Goal: Check status: Check status

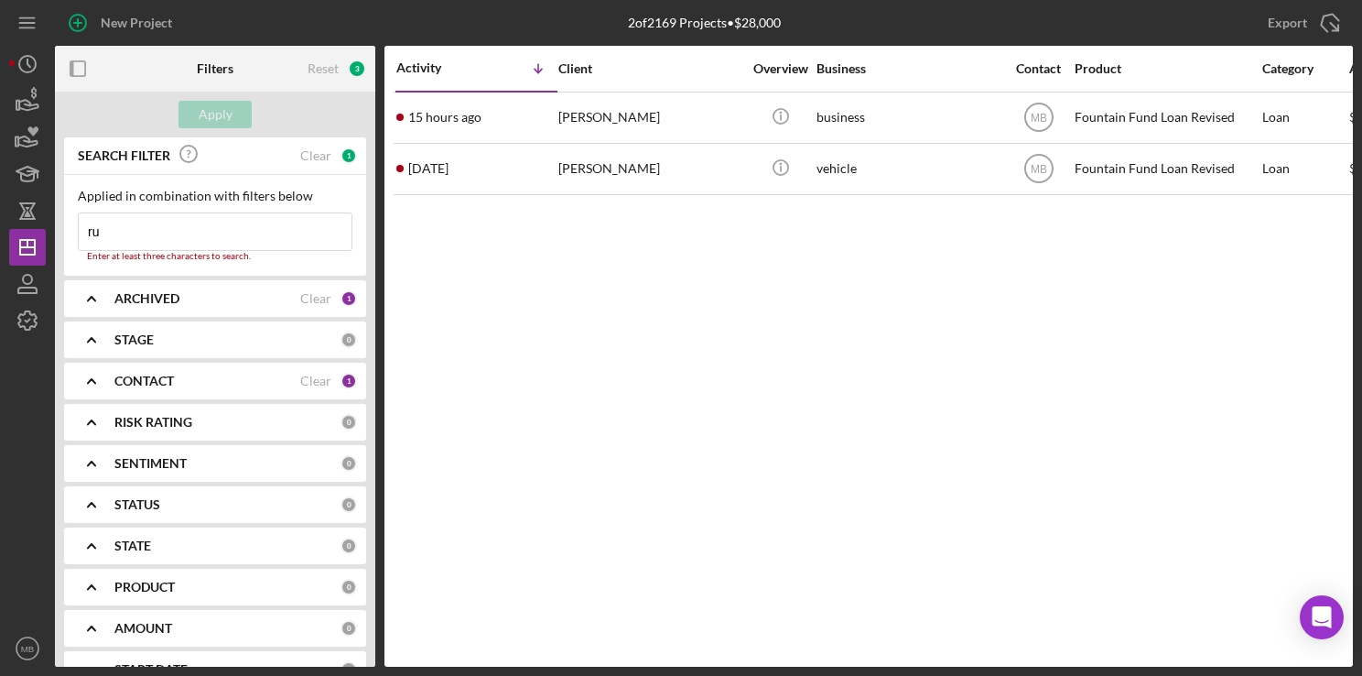
type input "r"
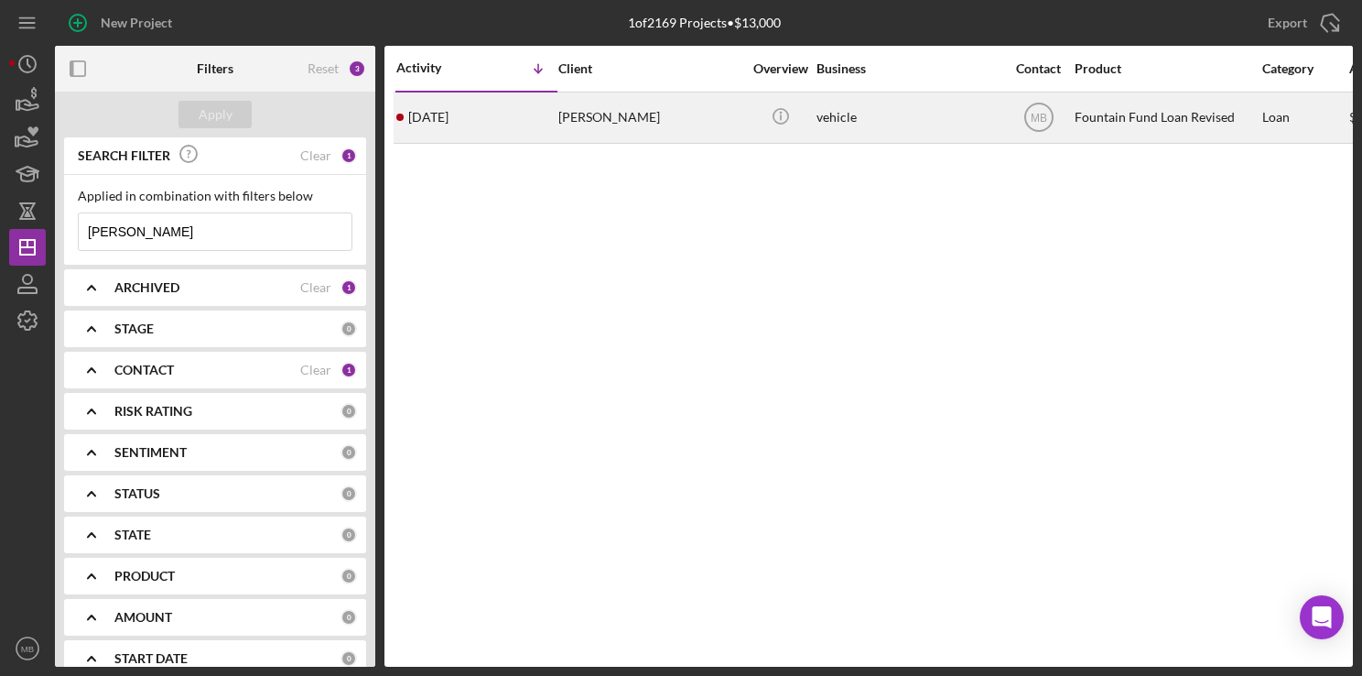
type input "[PERSON_NAME]"
click at [581, 128] on div "[PERSON_NAME]" at bounding box center [649, 117] width 183 height 49
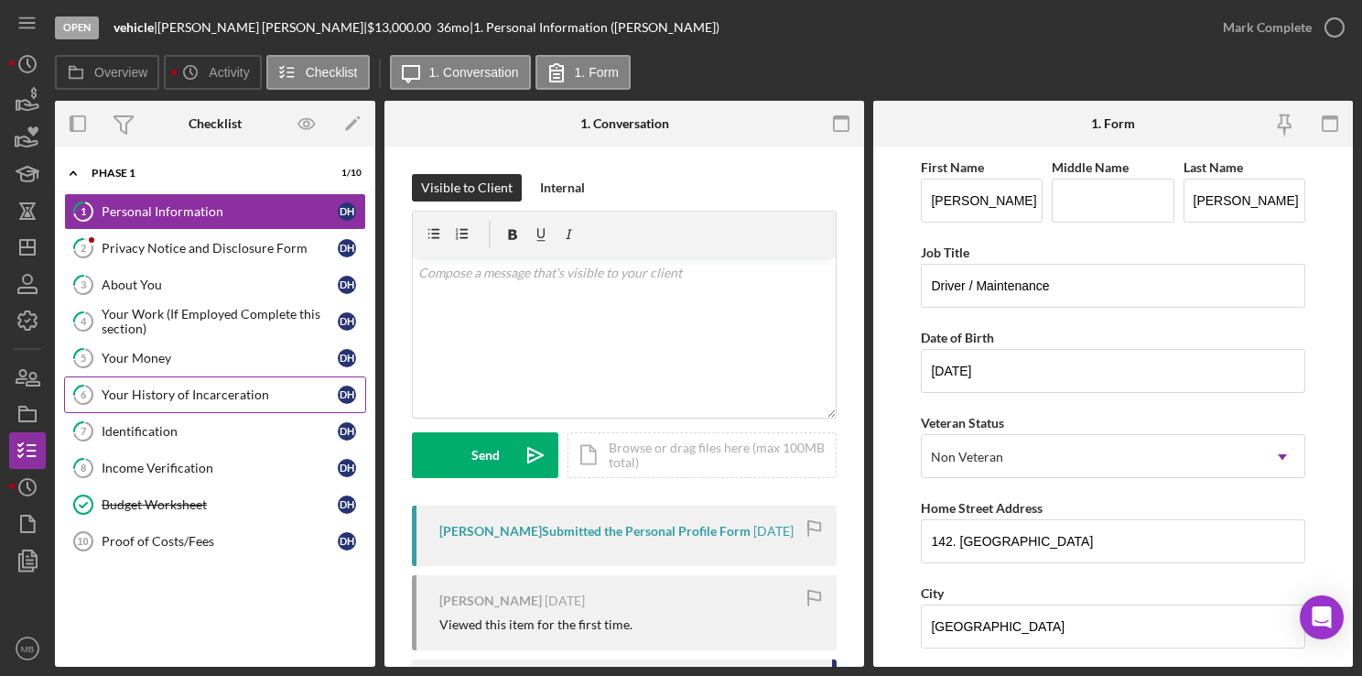
click at [207, 387] on div "Your History of Incarceration" at bounding box center [220, 394] width 236 height 15
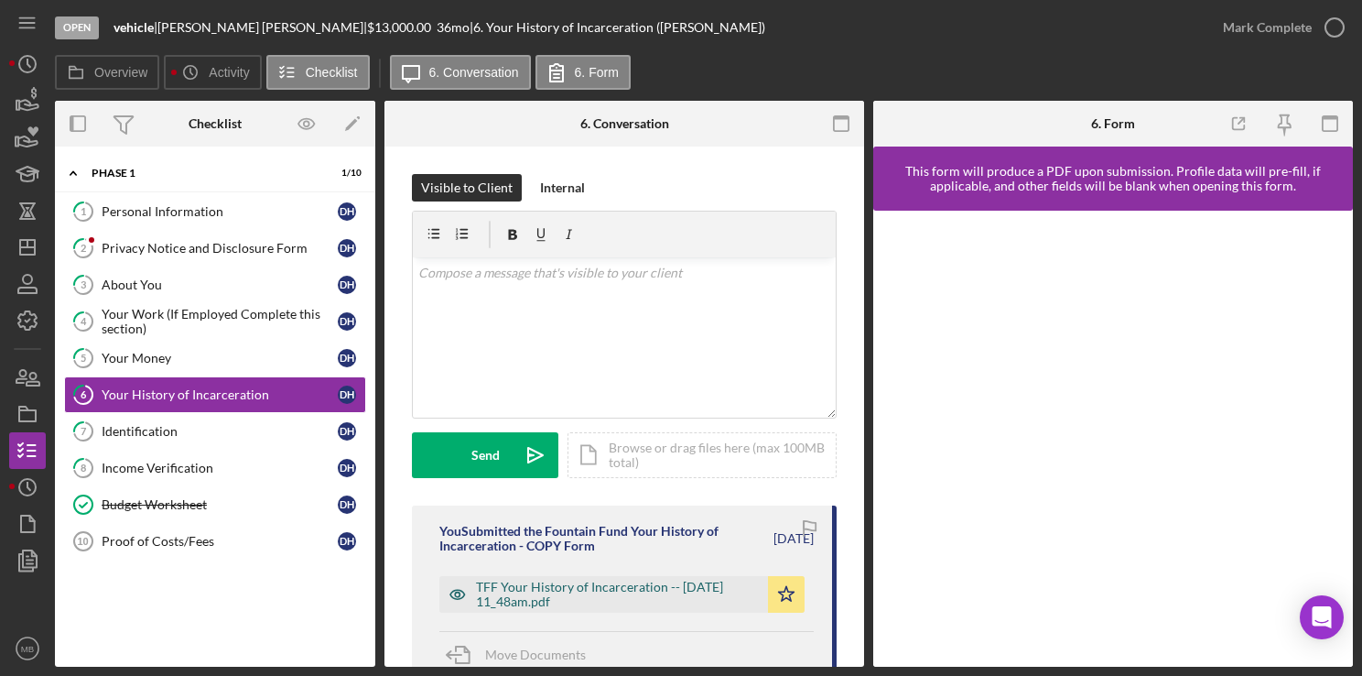
click at [575, 585] on div "TFF Your History of Incarceration -- [DATE] 11_48am.pdf" at bounding box center [617, 593] width 283 height 29
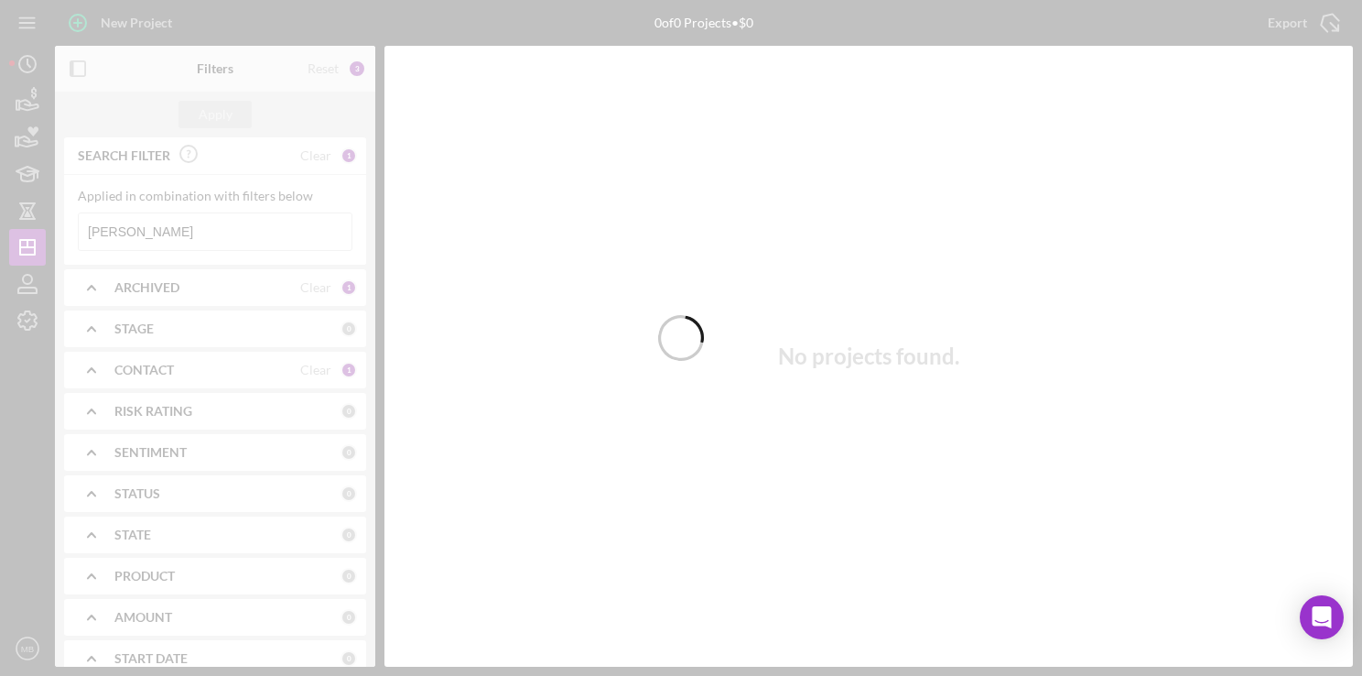
click at [215, 234] on div at bounding box center [681, 338] width 1362 height 676
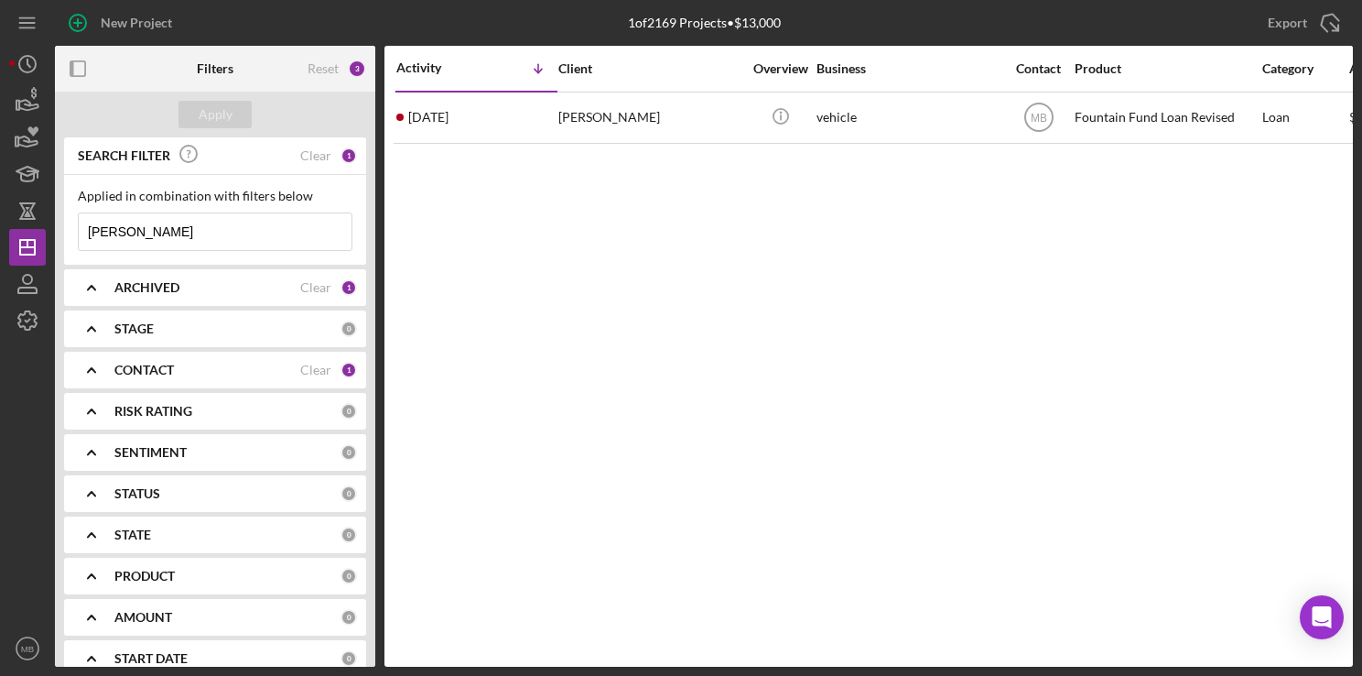
click at [224, 234] on input "[PERSON_NAME]" at bounding box center [215, 231] width 273 height 37
type input "d"
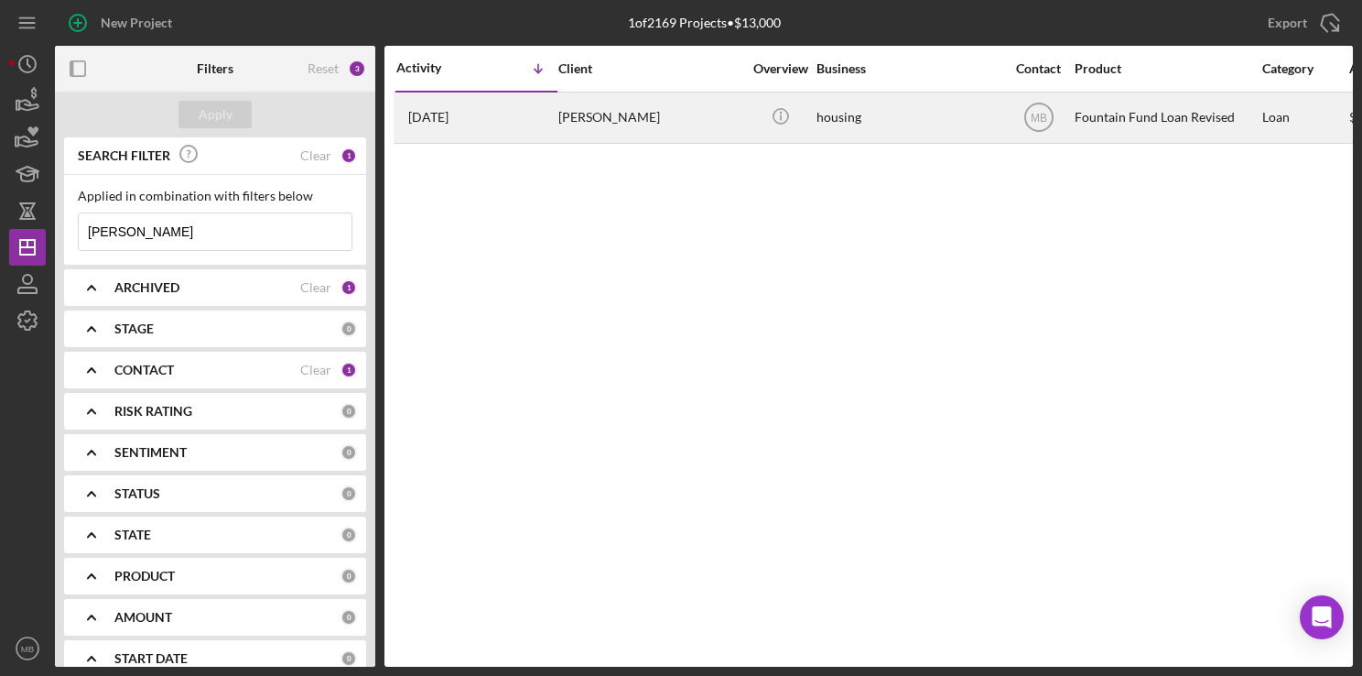
type input "[PERSON_NAME]"
click at [680, 103] on div "[PERSON_NAME]" at bounding box center [649, 117] width 183 height 49
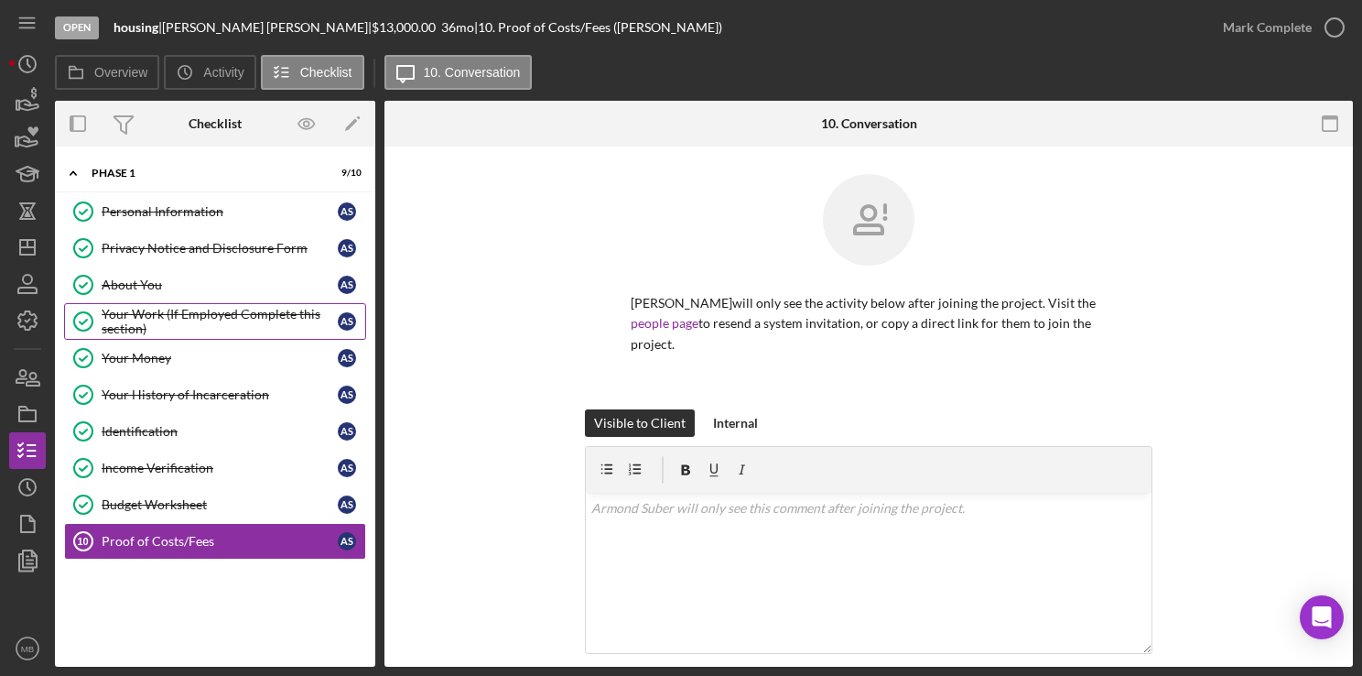
click at [195, 303] on link "Your Work (If Employed Complete this section) Your Work (If Employed Complete t…" at bounding box center [215, 321] width 302 height 37
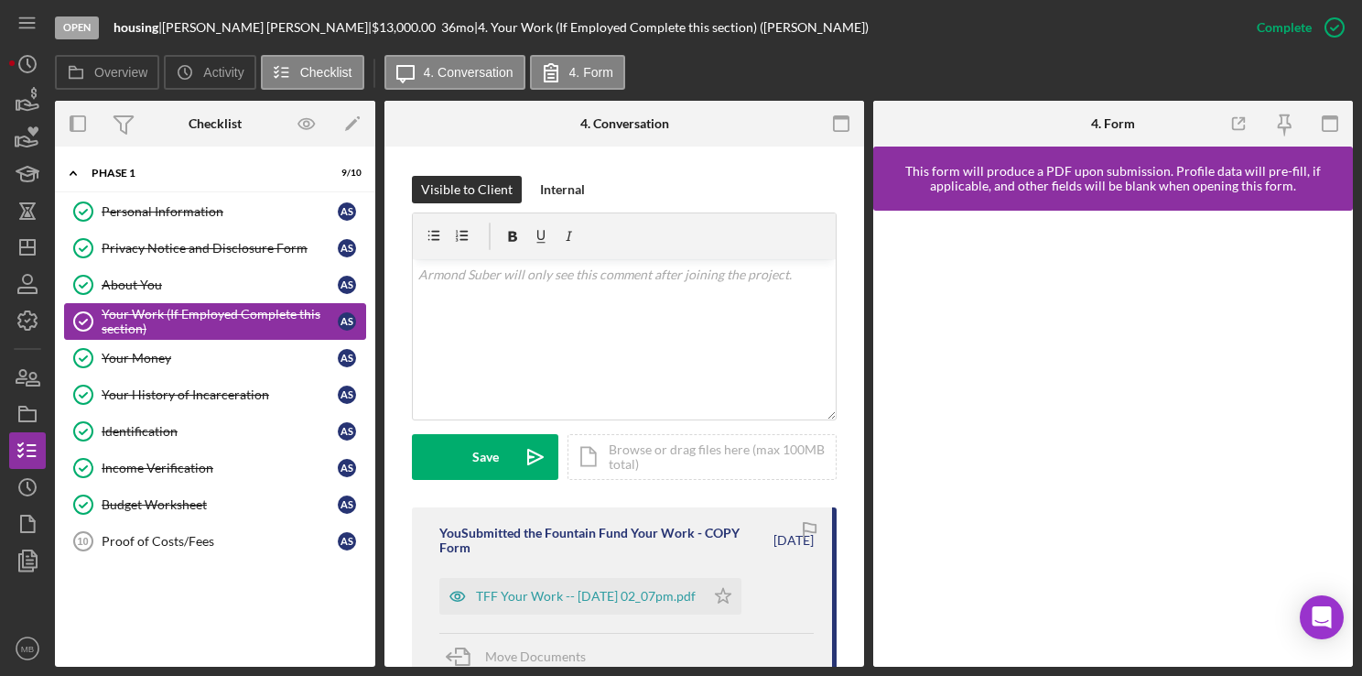
scroll to position [259, 0]
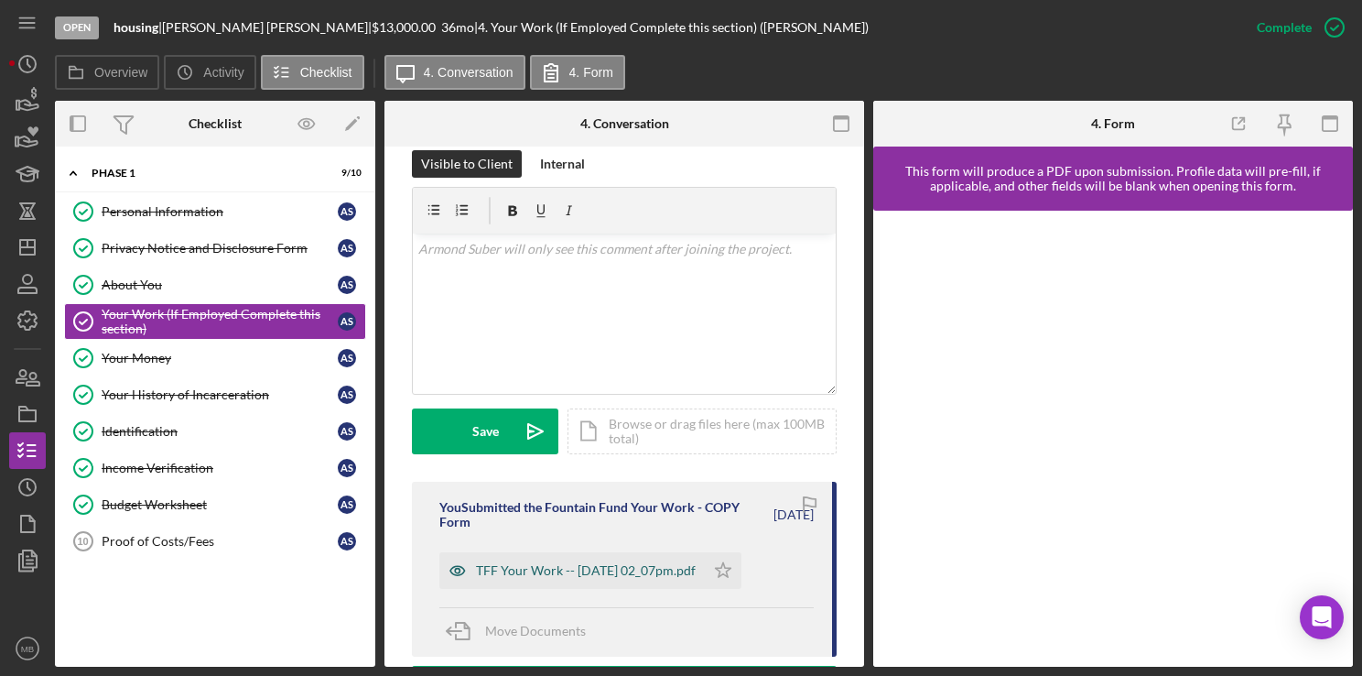
click at [634, 582] on div "TFF Your Work -- [DATE] 02_07pm.pdf" at bounding box center [571, 570] width 265 height 37
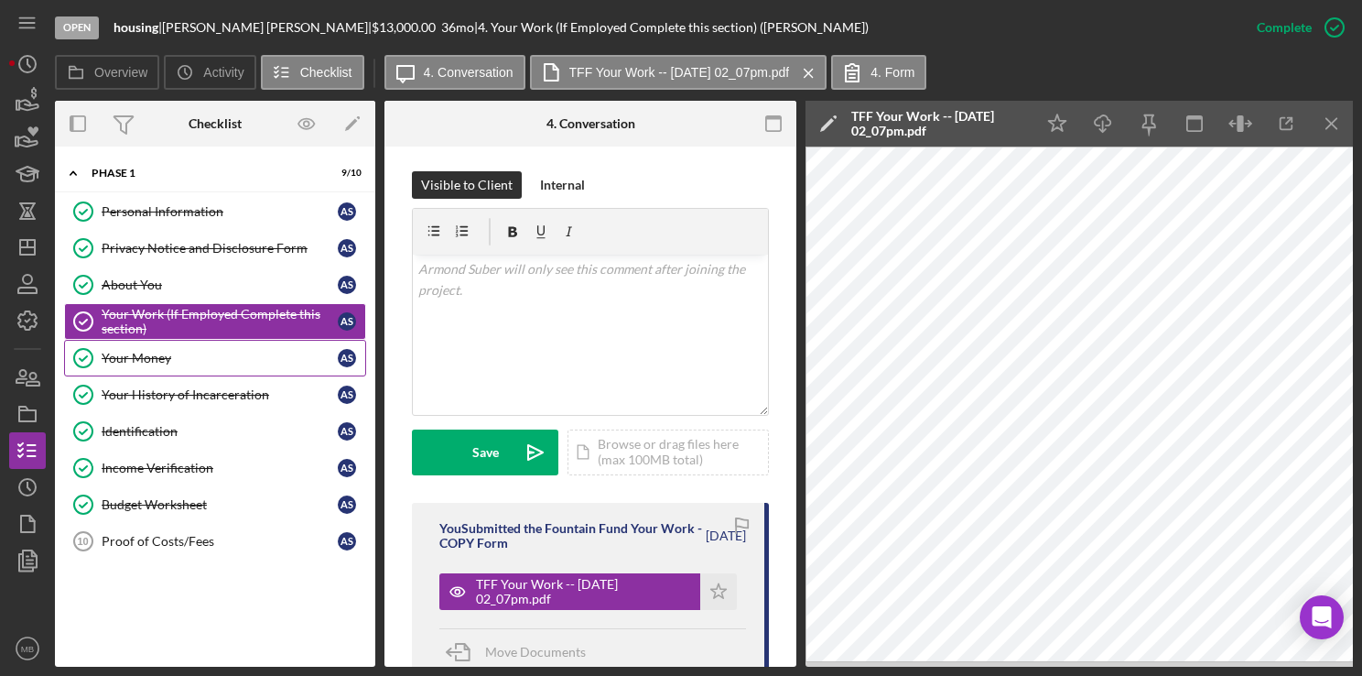
click at [145, 359] on div "Your Money" at bounding box center [220, 358] width 236 height 15
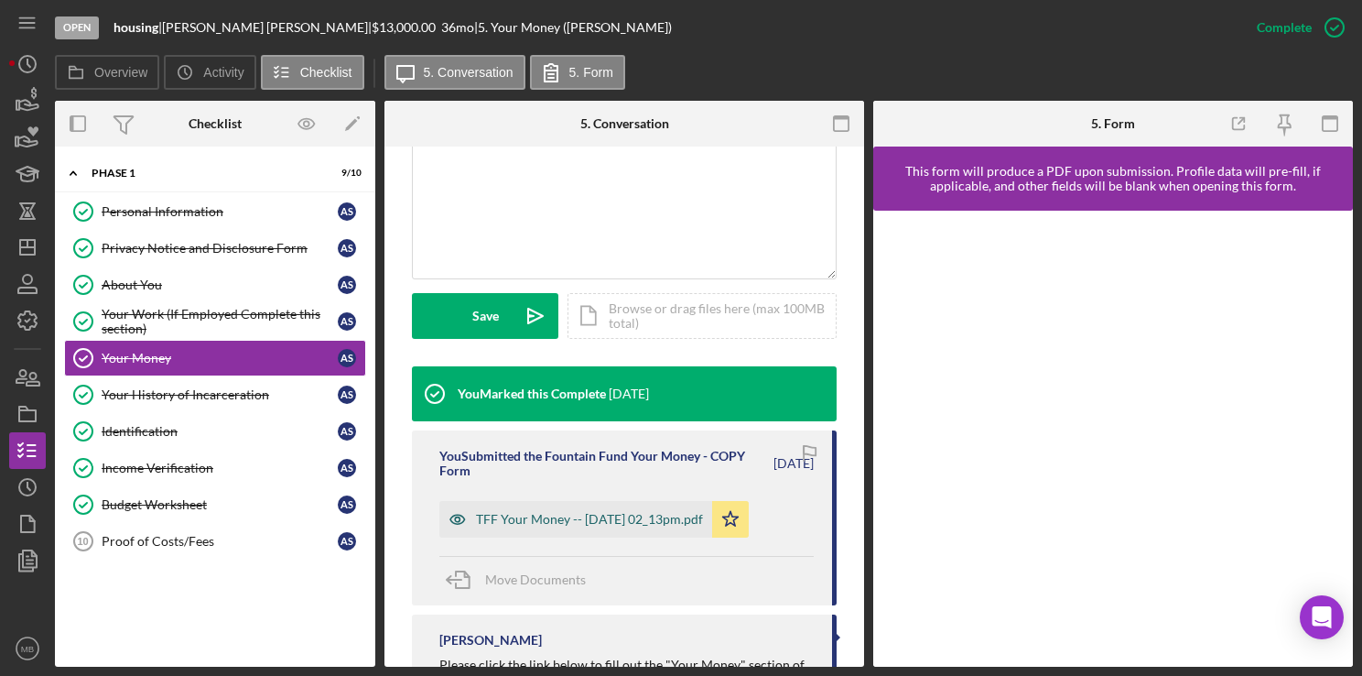
click at [579, 518] on div "TFF Your Money -- [DATE] 02_13pm.pdf" at bounding box center [589, 519] width 227 height 15
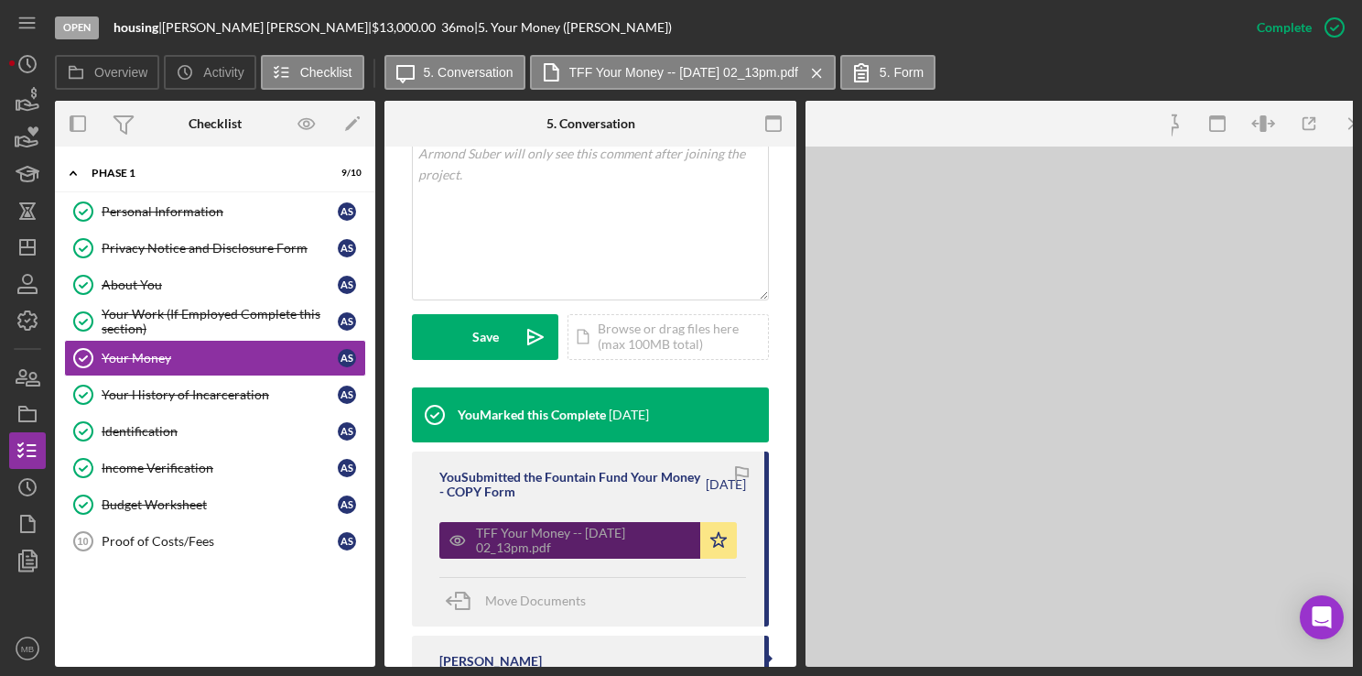
scroll to position [395, 0]
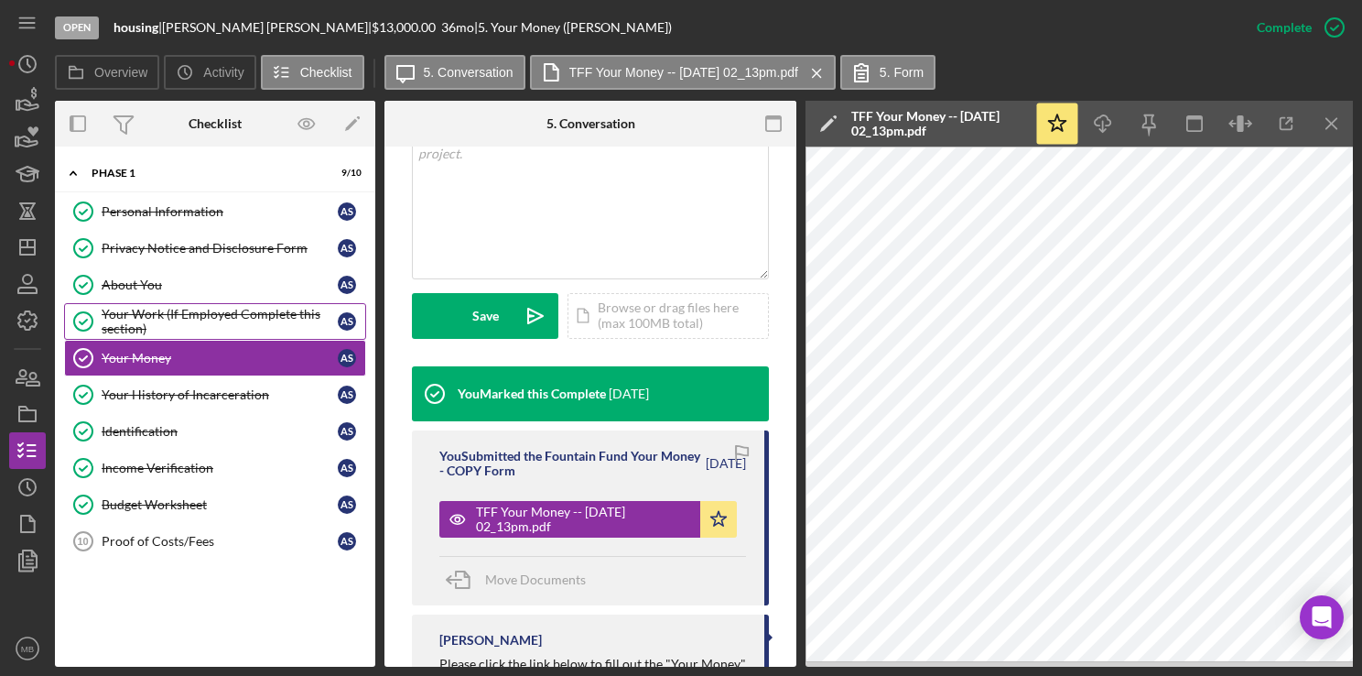
click at [264, 318] on div "Your Work (If Employed Complete this section)" at bounding box center [220, 321] width 236 height 29
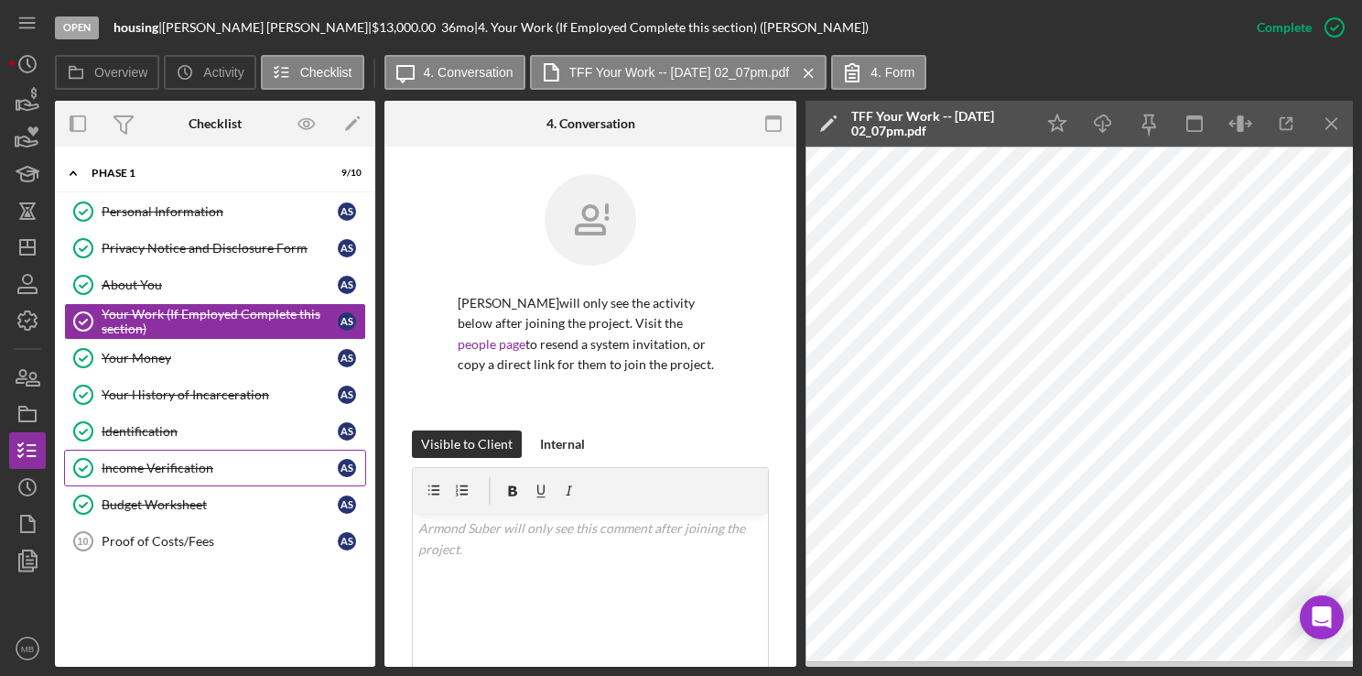
click at [179, 475] on link "Income Verification Income Verification A S" at bounding box center [215, 468] width 302 height 37
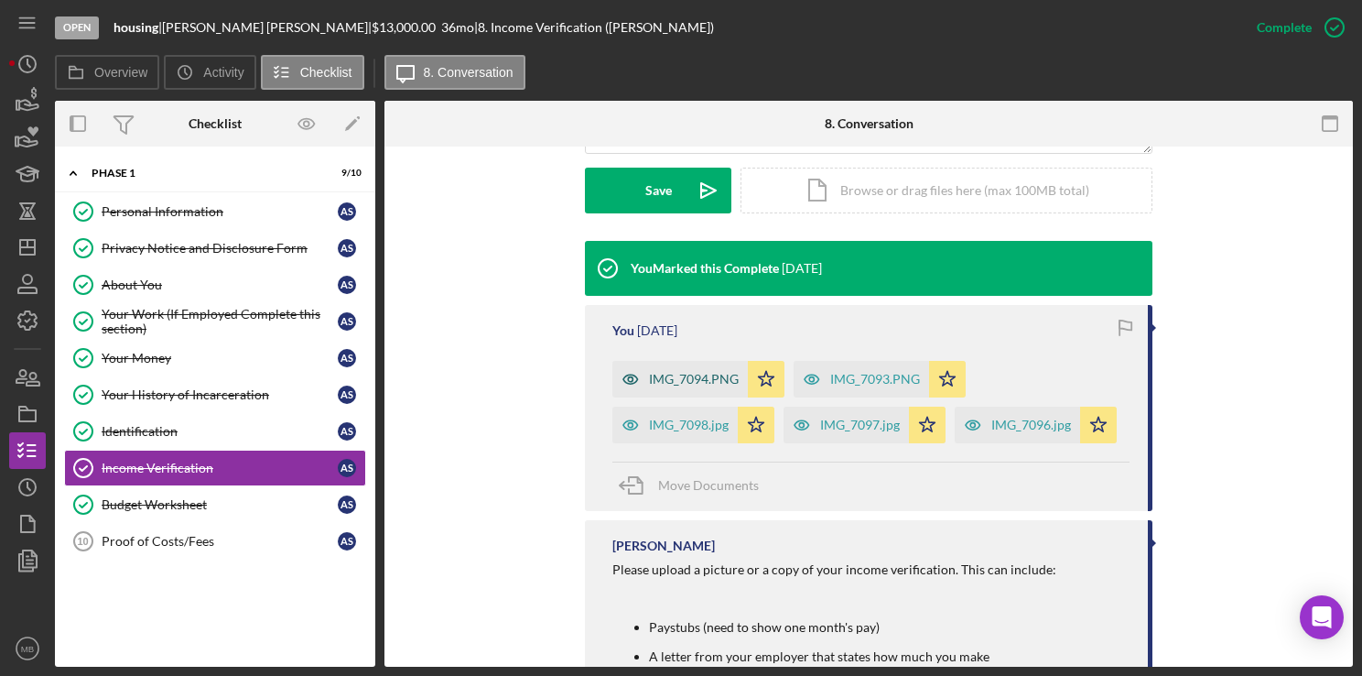
click at [679, 370] on div "IMG_7094.PNG" at bounding box center [679, 379] width 135 height 37
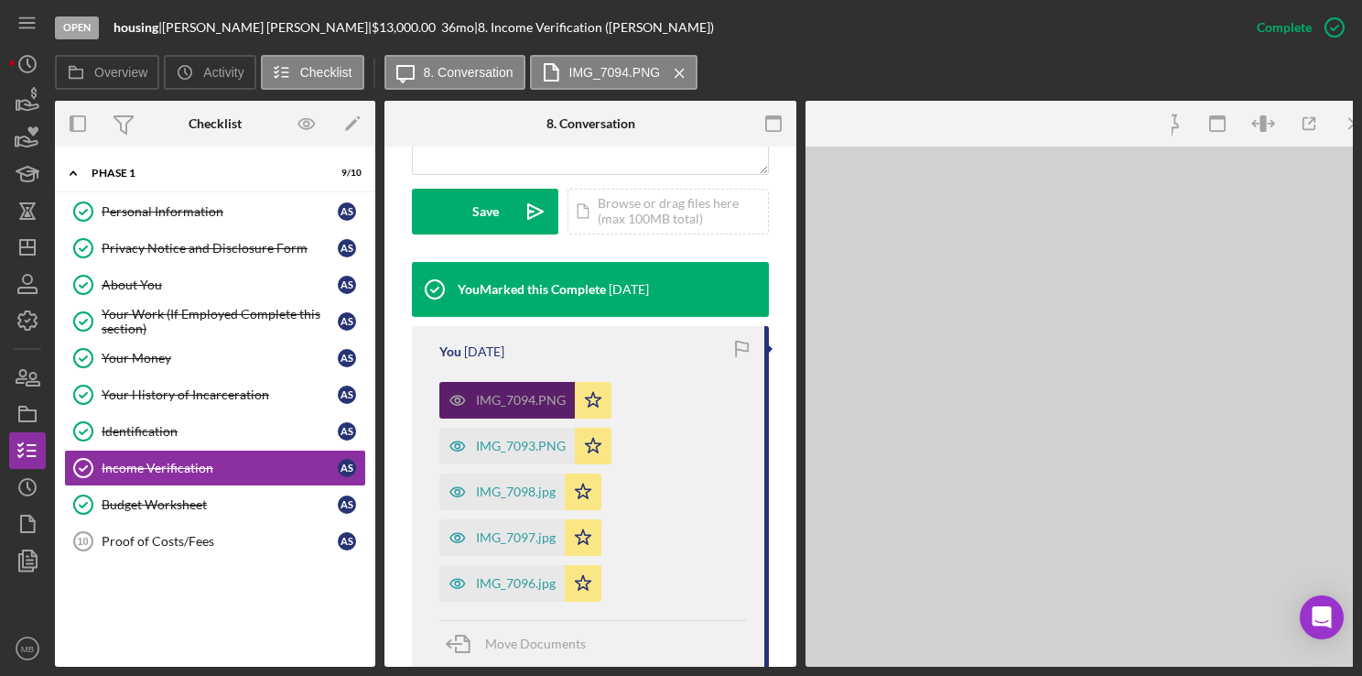
scroll to position [520, 0]
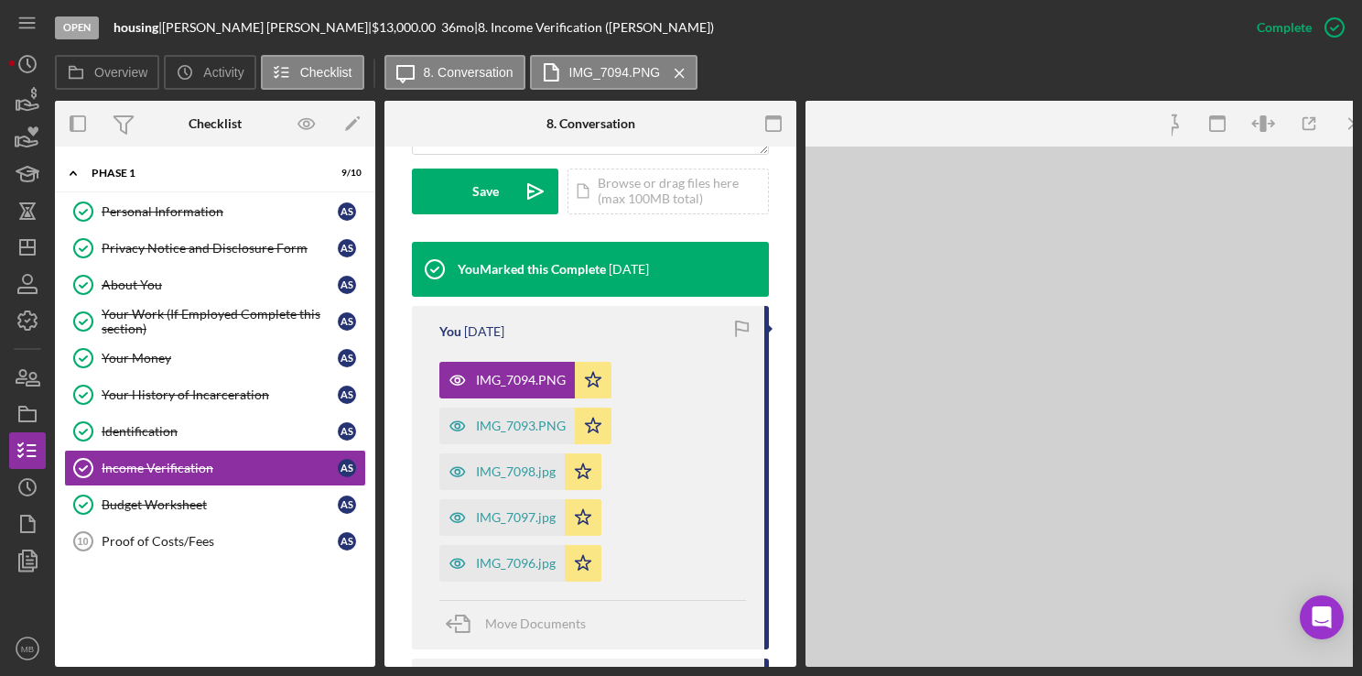
click at [659, 439] on div "IMG_7094.PNG Icon/Star IMG_7093.PNG Icon/Star IMG_7098.jpg Icon/Star IMG_7097.j…" at bounding box center [592, 466] width 307 height 229
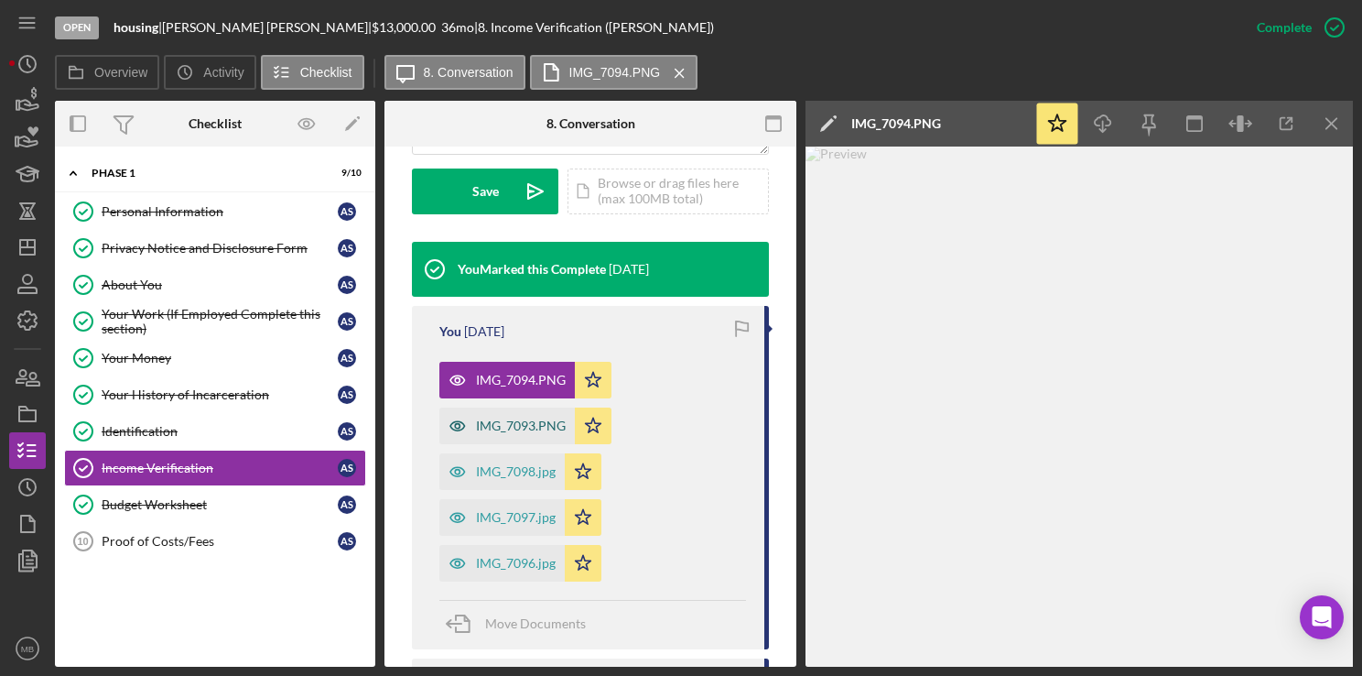
click at [507, 429] on div "IMG_7093.PNG" at bounding box center [521, 425] width 90 height 15
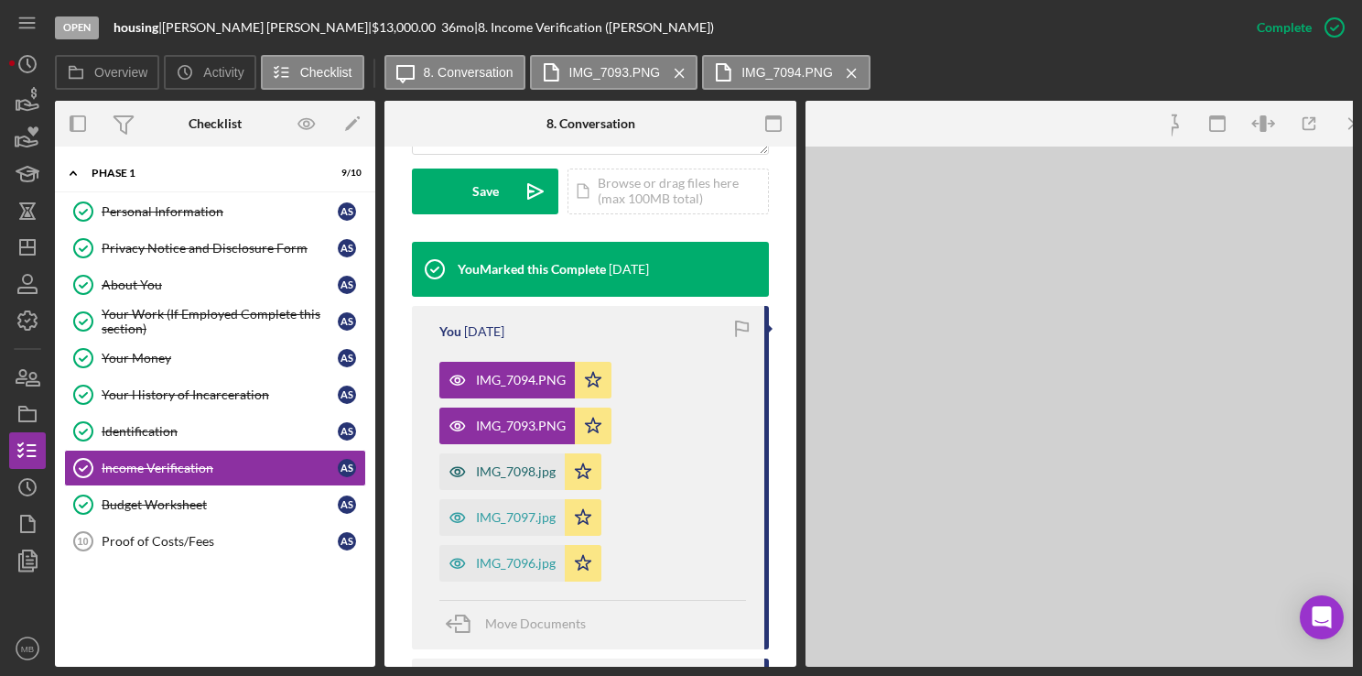
click at [498, 475] on div "IMG_7098.jpg" at bounding box center [516, 471] width 80 height 15
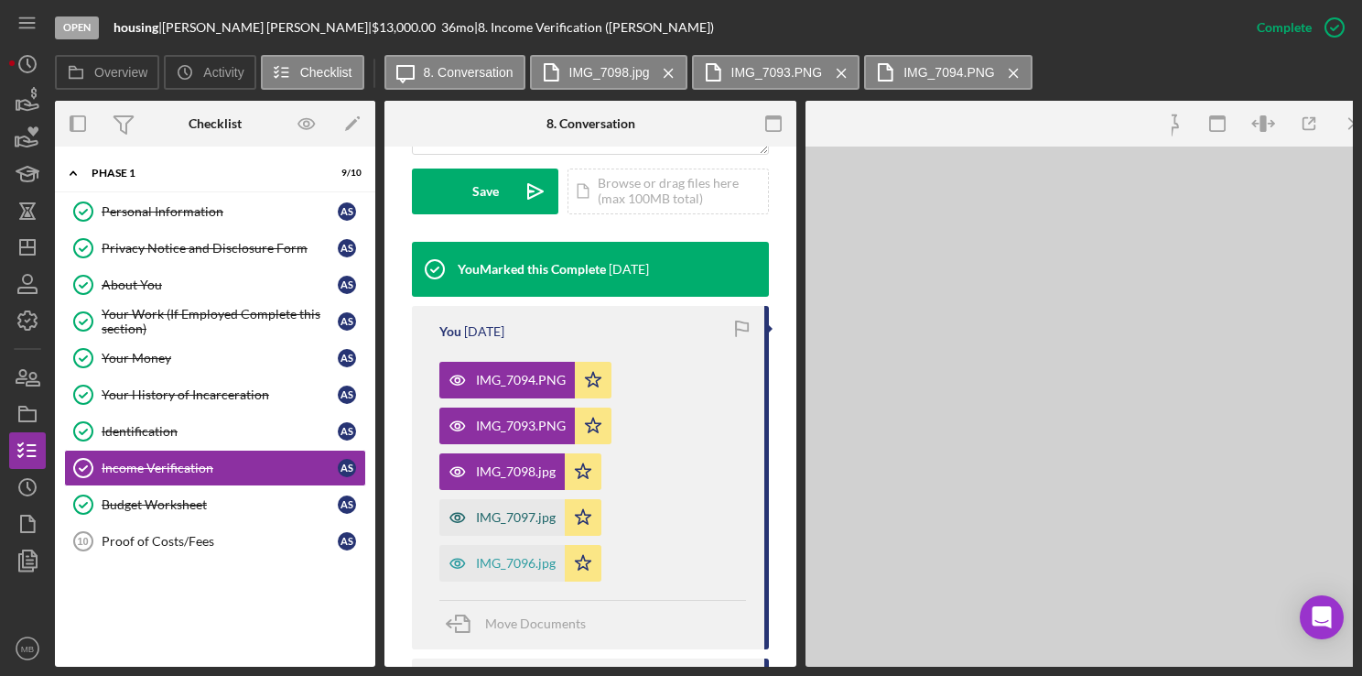
click at [495, 524] on div "IMG_7097.jpg" at bounding box center [501, 517] width 125 height 37
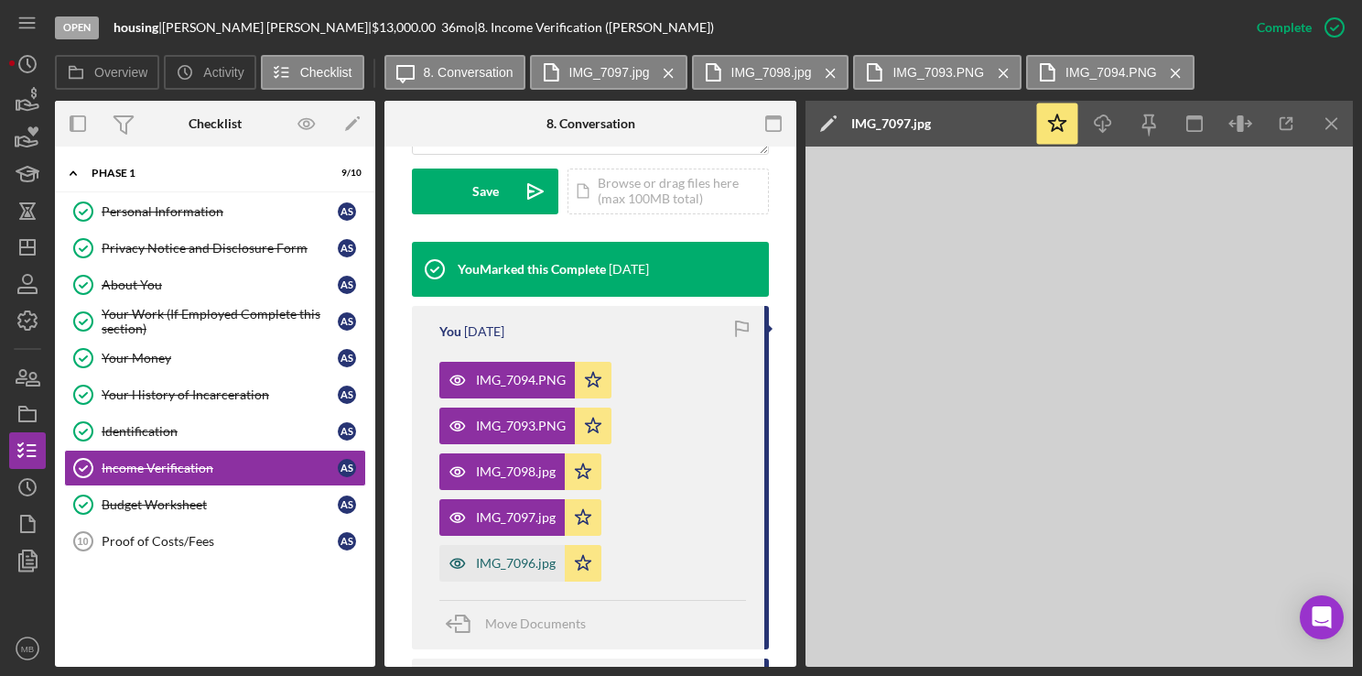
click at [502, 557] on div "IMG_7096.jpg" at bounding box center [516, 563] width 80 height 15
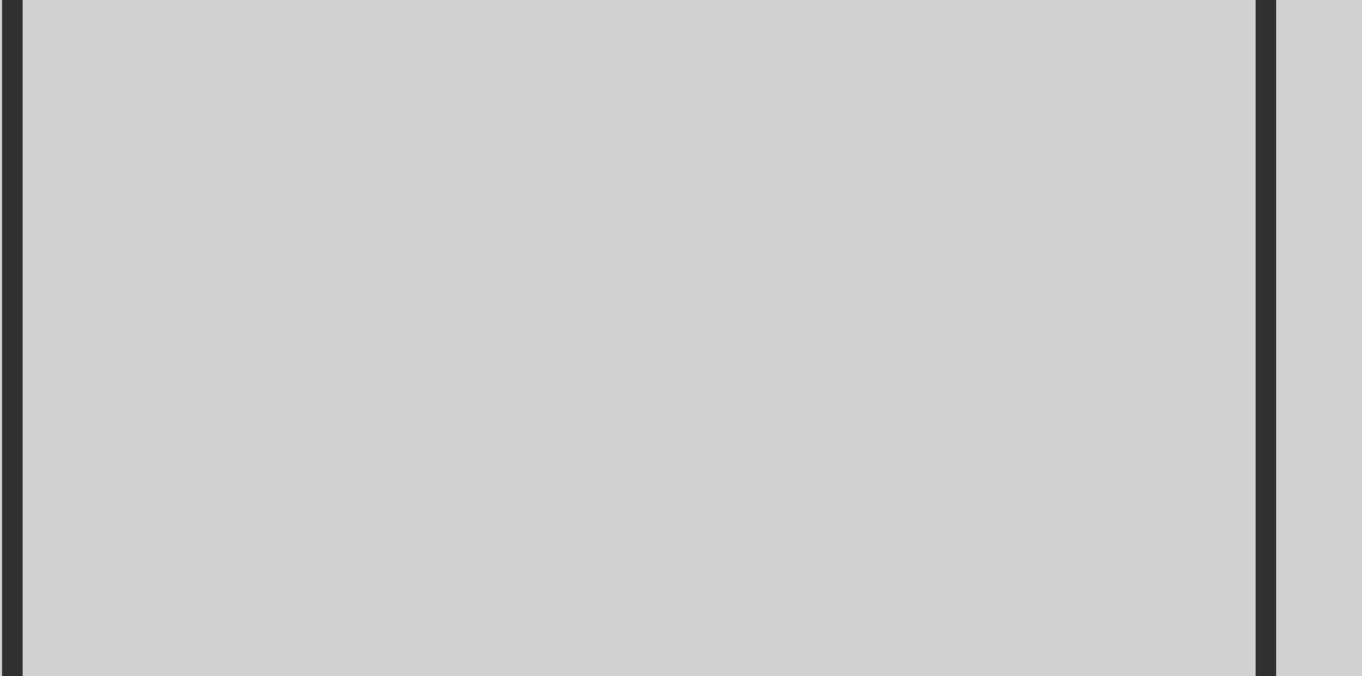
scroll to position [0, 1505]
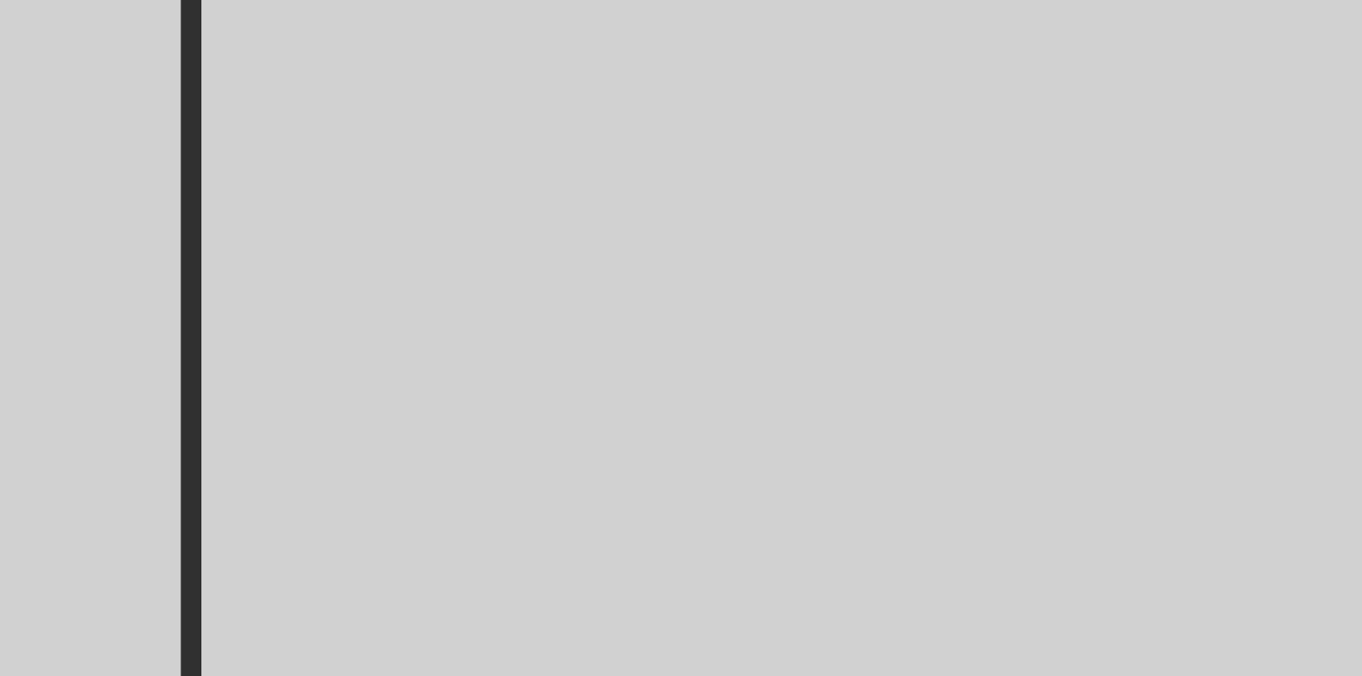
click at [741, 333] on img at bounding box center [774, 406] width 549 height 520
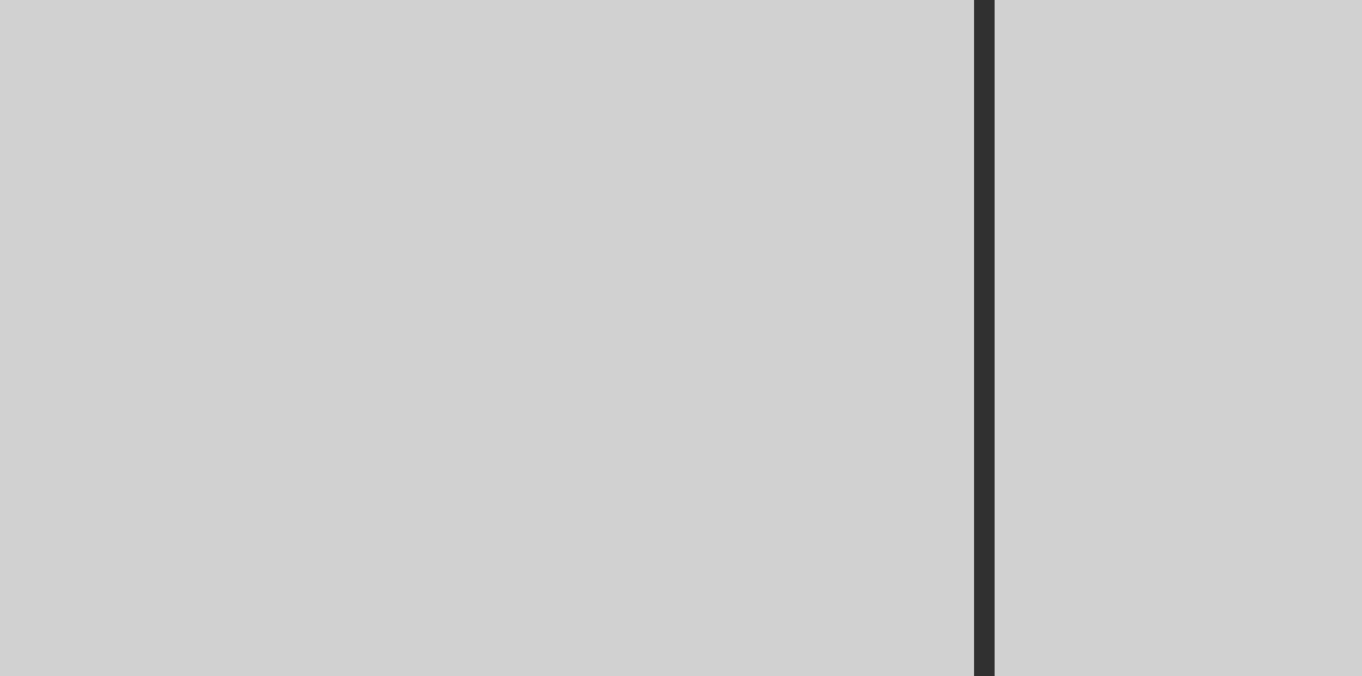
scroll to position [0, 2235]
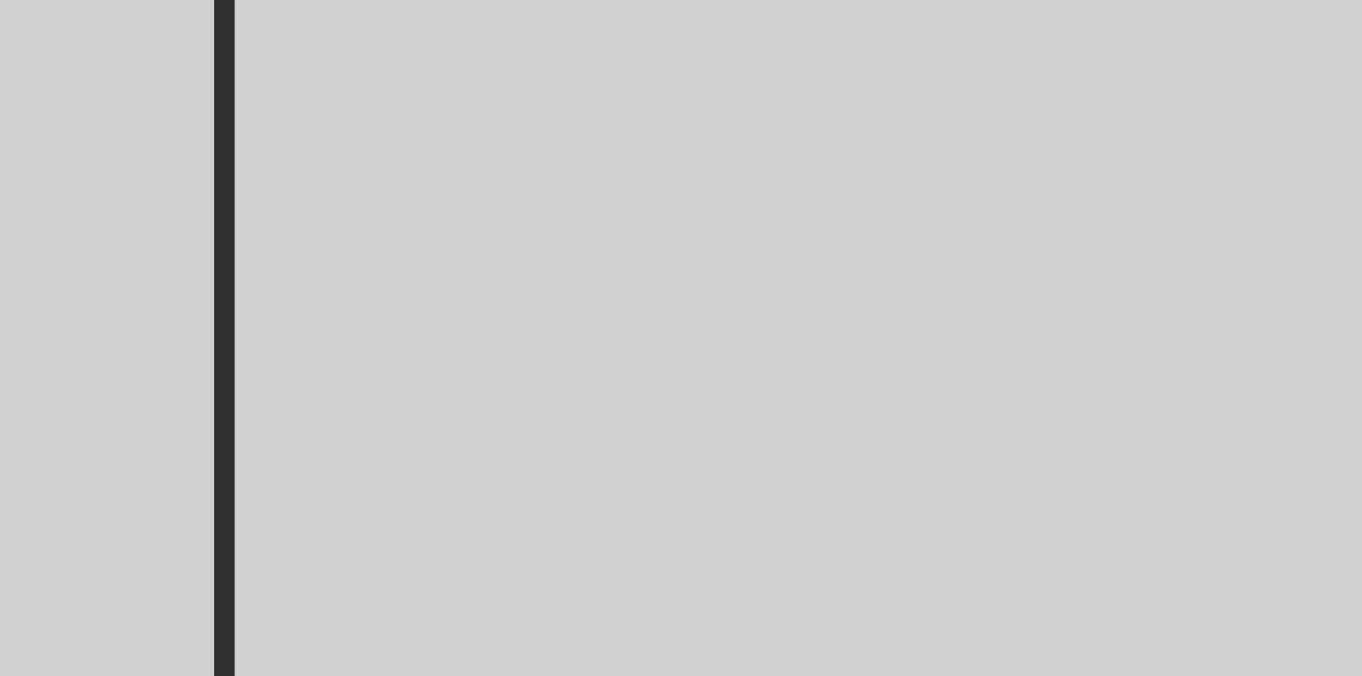
click at [1002, 355] on img at bounding box center [1079, 406] width 549 height 520
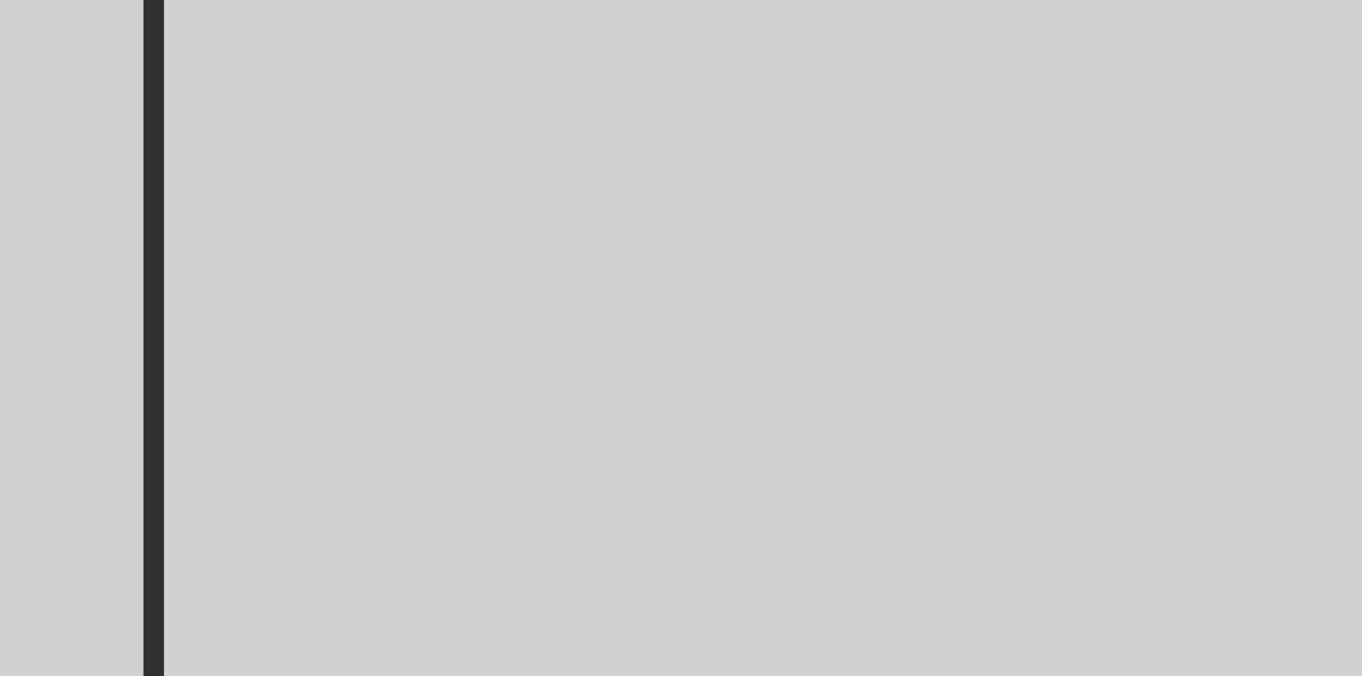
click at [961, 385] on img at bounding box center [1079, 406] width 549 height 520
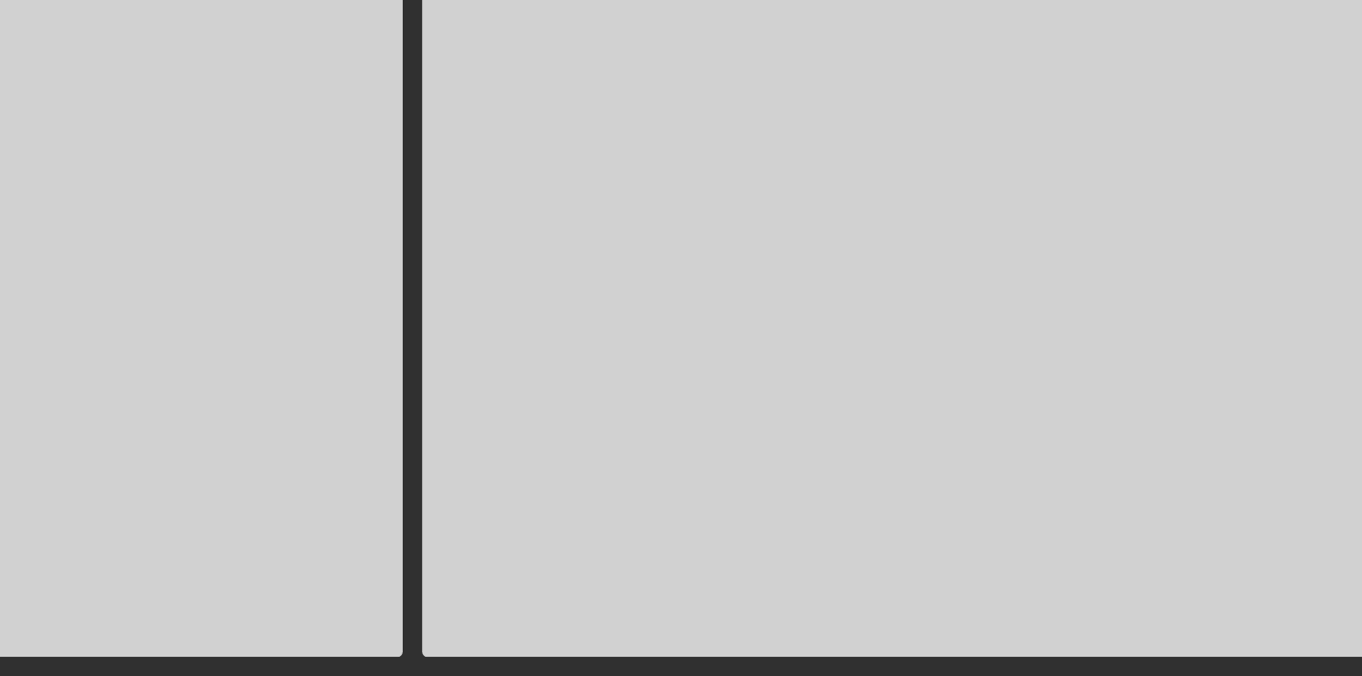
scroll to position [0, 0]
click at [811, 566] on img at bounding box center [946, 406] width 549 height 520
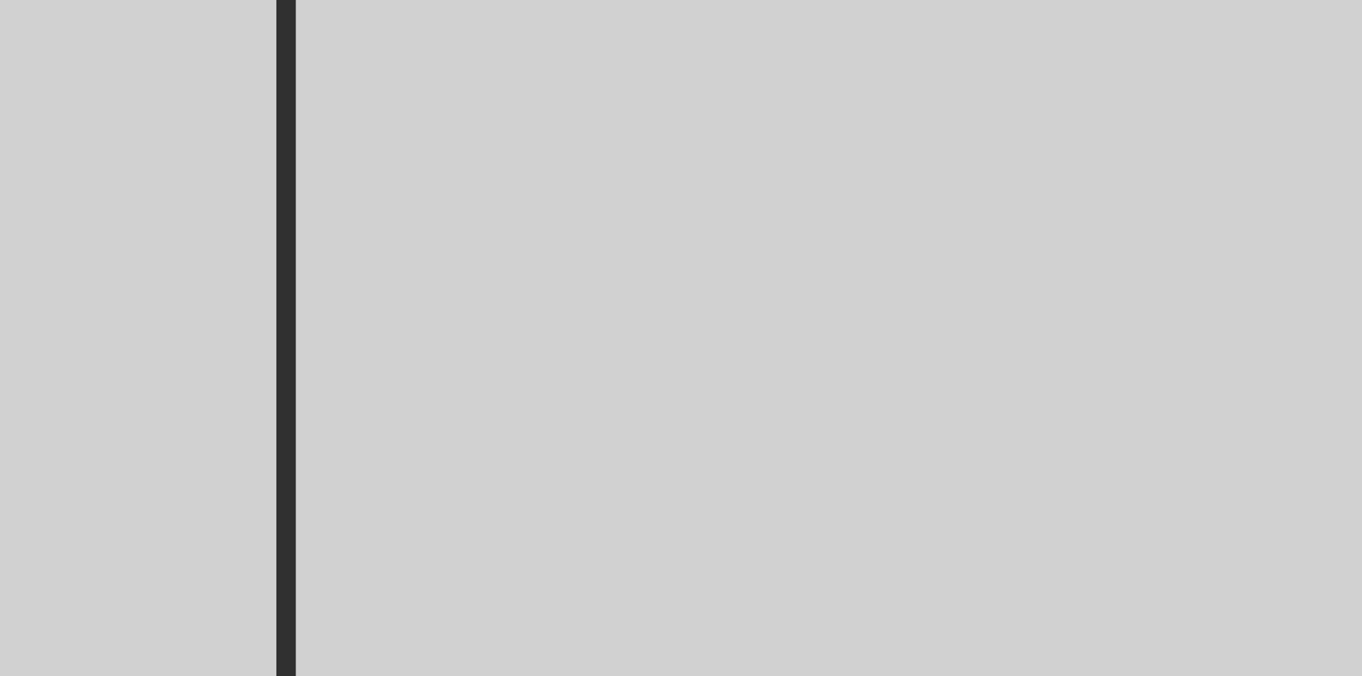
scroll to position [0, 756]
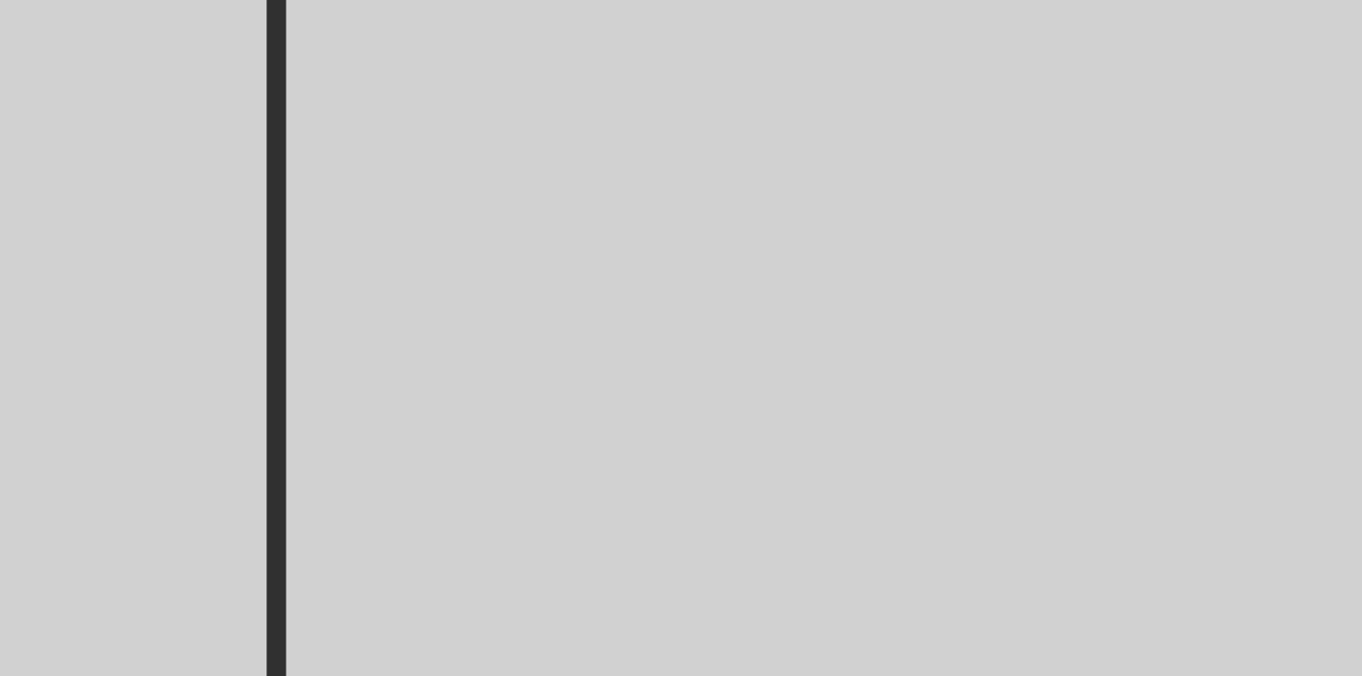
click at [717, 549] on img at bounding box center [882, 406] width 549 height 520
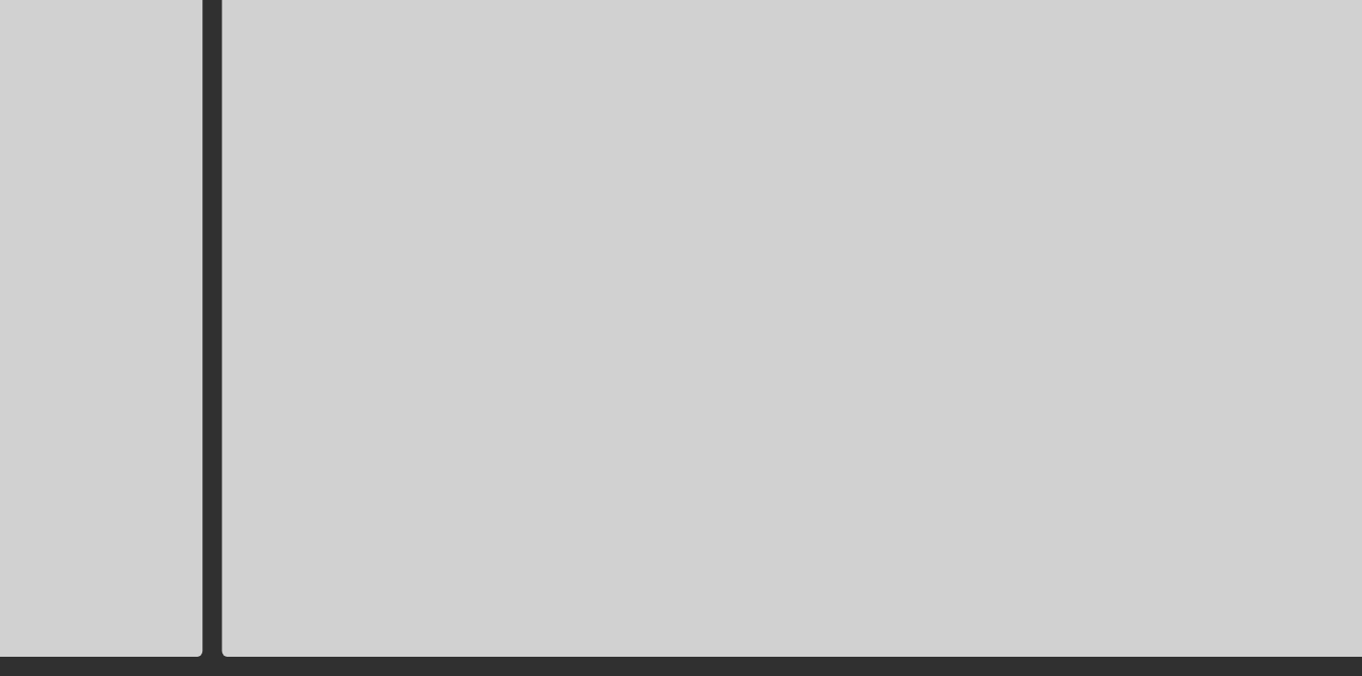
scroll to position [0, 0]
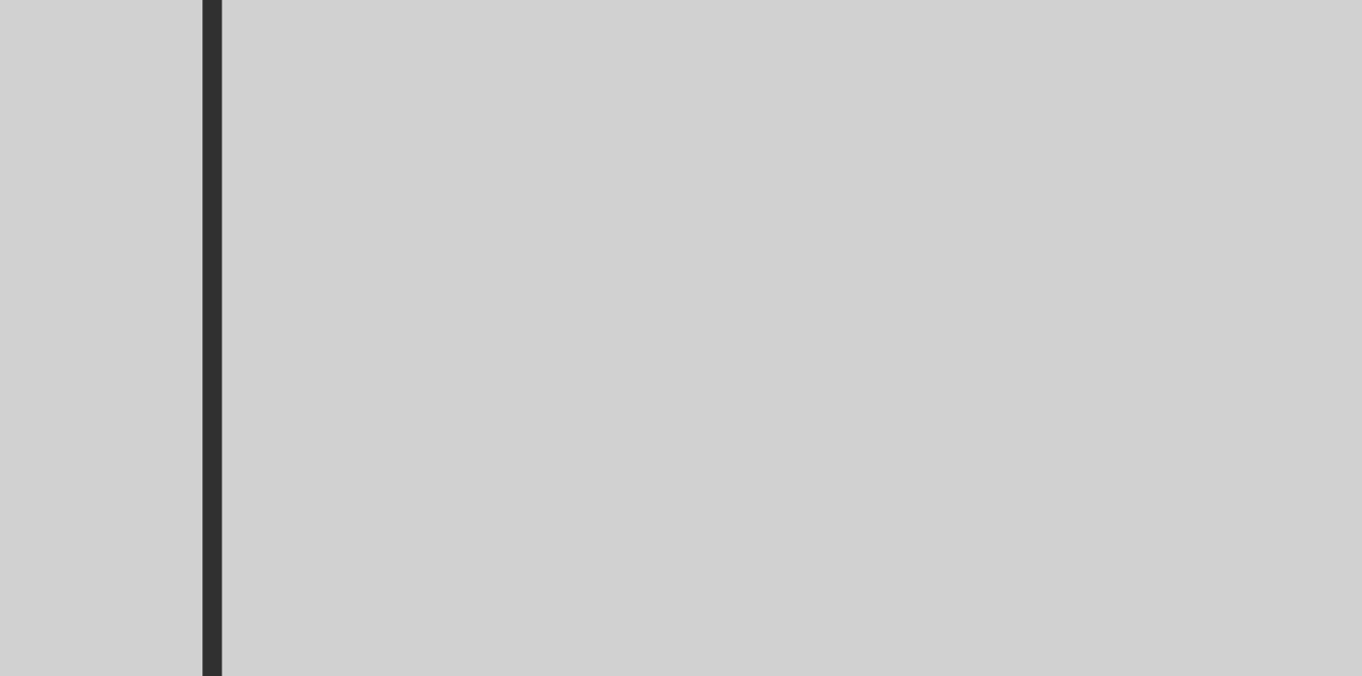
click at [788, 374] on img at bounding box center [852, 406] width 549 height 520
